Goal: Obtain resource: Download file/media

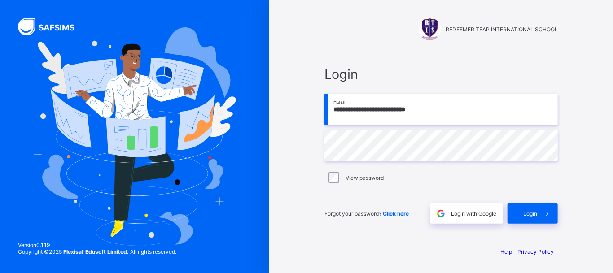
type input "**********"
click at [535, 209] on div "Login" at bounding box center [533, 213] width 50 height 21
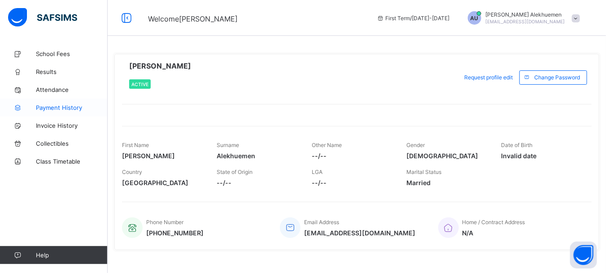
click at [52, 108] on span "Payment History" at bounding box center [72, 107] width 72 height 7
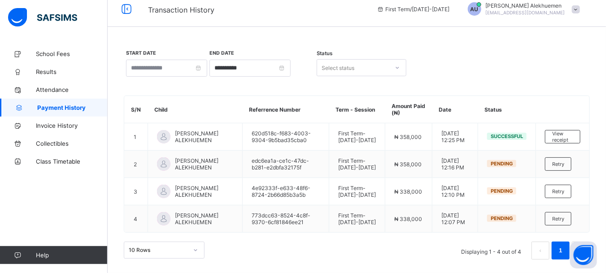
scroll to position [49, 0]
click at [198, 247] on div "10 Rows" at bounding box center [164, 250] width 81 height 17
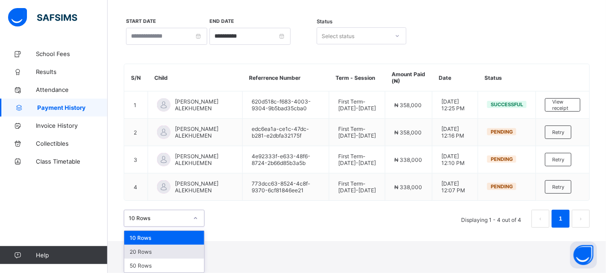
click at [194, 252] on div "20 Rows" at bounding box center [164, 252] width 80 height 14
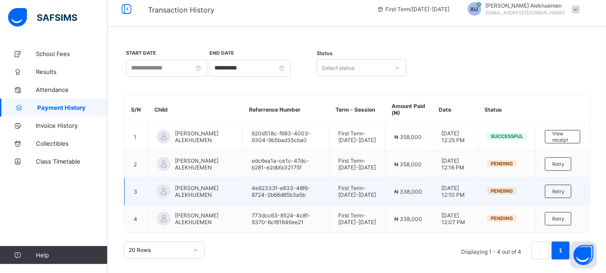
scroll to position [0, 0]
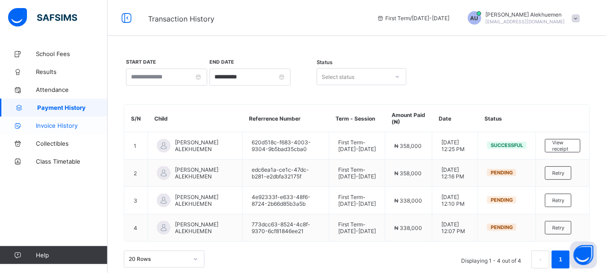
click at [61, 125] on span "Invoice History" at bounding box center [72, 125] width 72 height 7
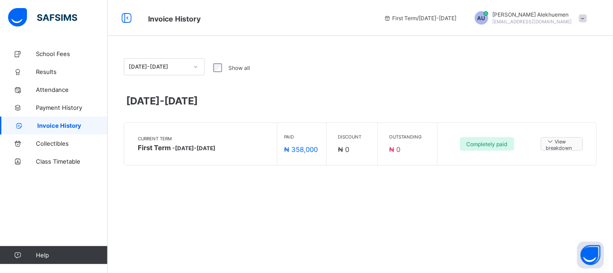
click at [554, 142] on span "View breakdown" at bounding box center [562, 144] width 32 height 14
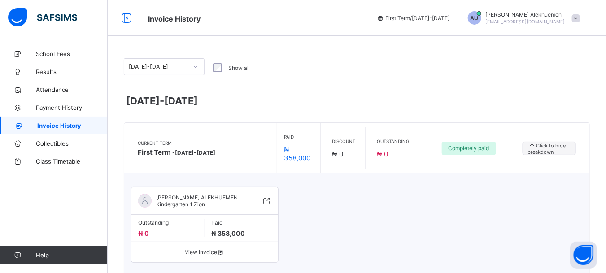
scroll to position [26, 0]
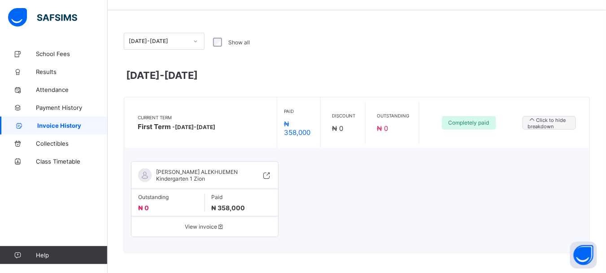
click at [195, 229] on div "[PERSON_NAME] ALEKHUEMEN Kindergarten 1 Zion Outstanding ₦ 0 Paid ₦ 358,000 Vie…" at bounding box center [205, 200] width 148 height 76
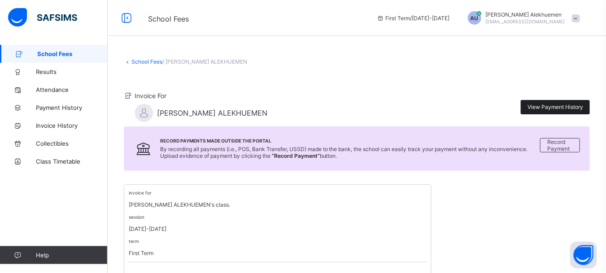
click at [560, 105] on span "View Payment History" at bounding box center [556, 107] width 56 height 7
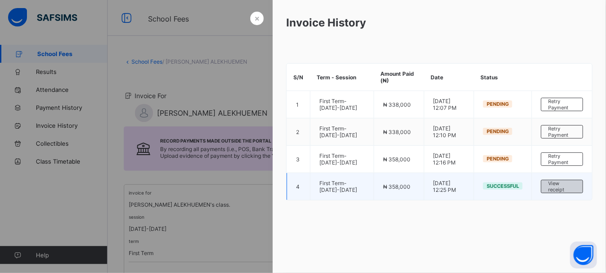
click at [559, 187] on span "View receipt" at bounding box center [563, 186] width 28 height 13
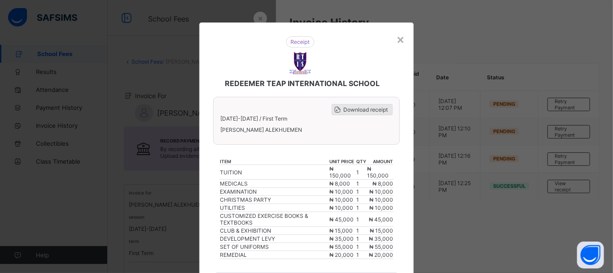
click at [364, 108] on span "Download receipt" at bounding box center [365, 109] width 44 height 7
